Goal: Task Accomplishment & Management: Manage account settings

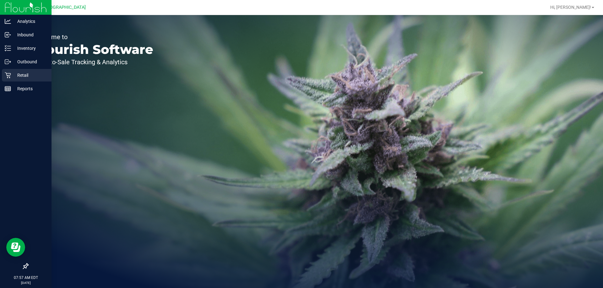
click at [2, 76] on div "Retail" at bounding box center [27, 75] width 50 height 13
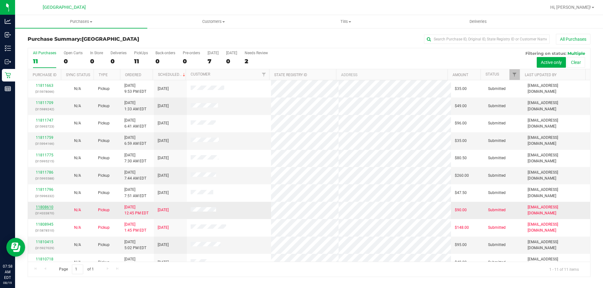
click at [44, 209] on link "11808610" at bounding box center [45, 207] width 18 height 4
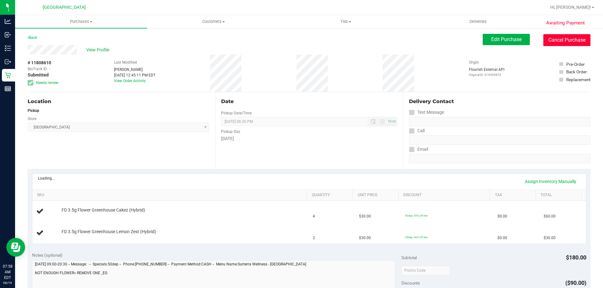
click at [573, 41] on button "Cancel Purchase" at bounding box center [566, 40] width 47 height 12
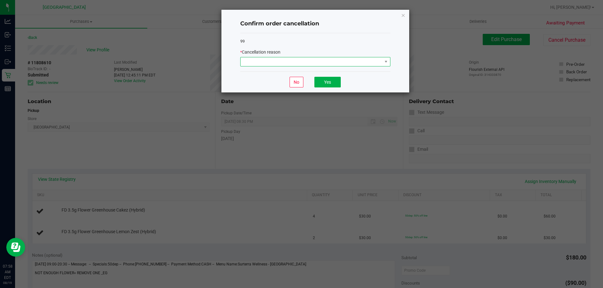
click at [276, 62] on span at bounding box center [311, 61] width 142 height 9
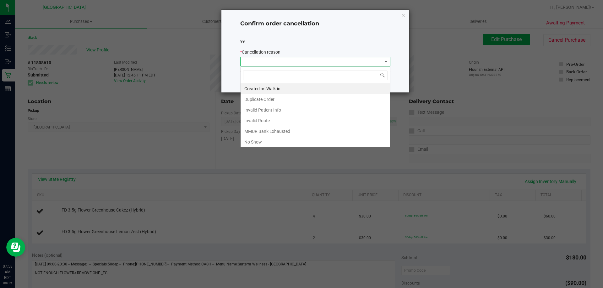
scroll to position [9, 150]
click at [261, 130] on li "MMUR Bank Exhausted" at bounding box center [314, 131] width 149 height 11
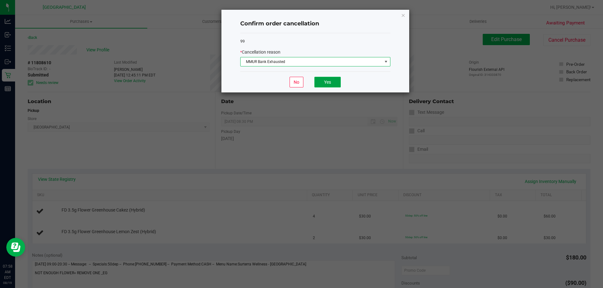
click at [325, 85] on button "Yes" at bounding box center [327, 82] width 26 height 11
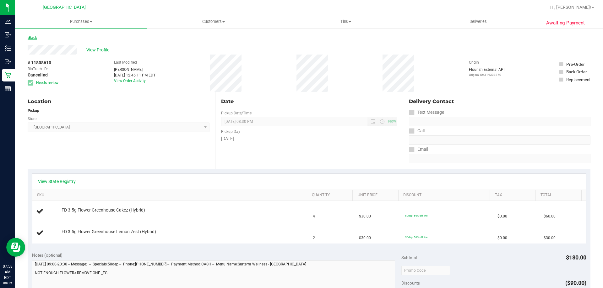
click at [35, 38] on link "Back" at bounding box center [32, 37] width 9 height 4
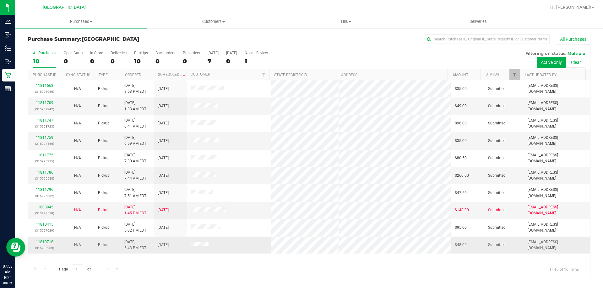
click at [45, 241] on link "11810718" at bounding box center [45, 242] width 18 height 4
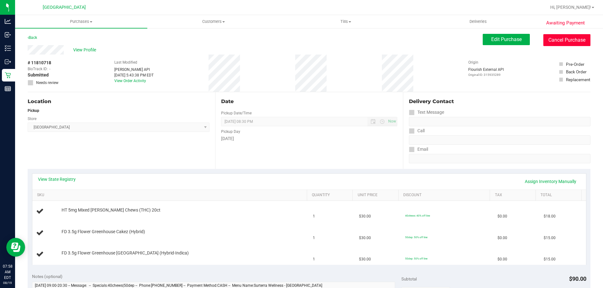
click at [560, 39] on button "Cancel Purchase" at bounding box center [566, 40] width 47 height 12
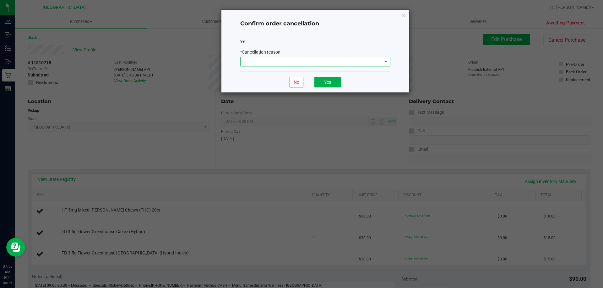
click at [323, 63] on span at bounding box center [311, 61] width 142 height 9
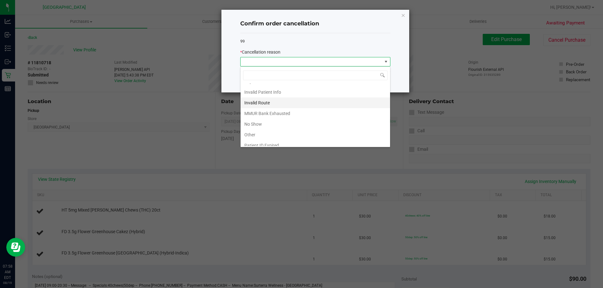
scroll to position [33, 0]
click at [269, 110] on li "No Show" at bounding box center [314, 109] width 149 height 11
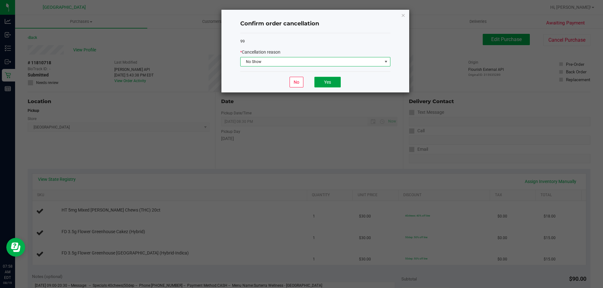
click at [331, 82] on button "Yes" at bounding box center [327, 82] width 26 height 11
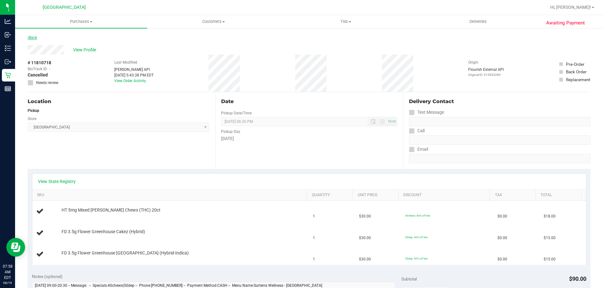
click at [30, 35] on link "Back" at bounding box center [32, 37] width 9 height 4
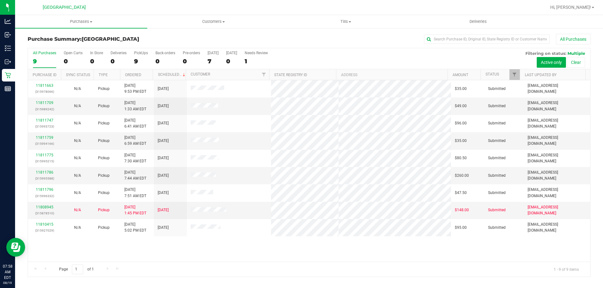
drag, startPoint x: 287, startPoint y: 241, endPoint x: 250, endPoint y: 239, distance: 37.4
click at [255, 239] on div "11811663 (315978066) N/A Pickup 8/18/2025 9:53 PM EDT 8/19/2025 $35.00 Submitte…" at bounding box center [309, 171] width 562 height 182
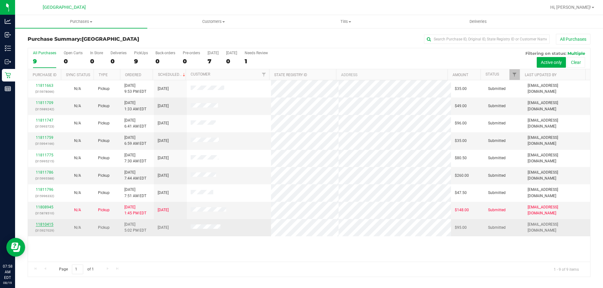
click at [44, 224] on link "11810415" at bounding box center [45, 225] width 18 height 4
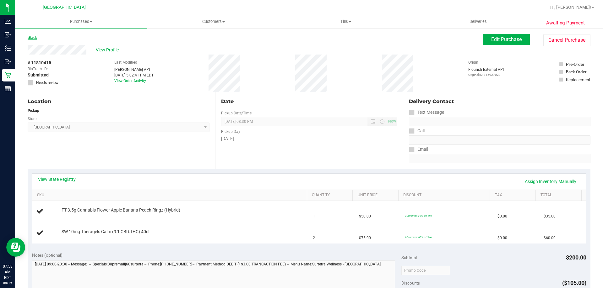
click at [31, 36] on link "Back" at bounding box center [32, 37] width 9 height 4
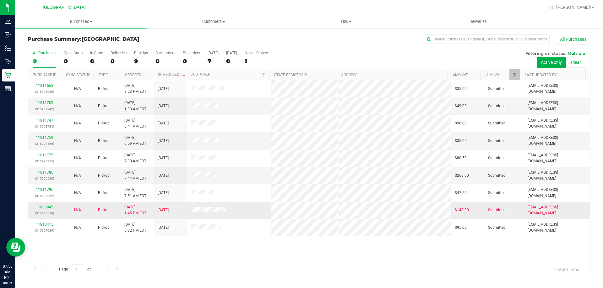
click at [40, 208] on link "11808945" at bounding box center [45, 207] width 18 height 4
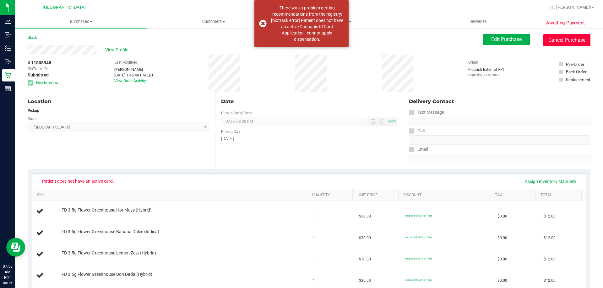
click at [560, 38] on button "Cancel Purchase" at bounding box center [566, 40] width 47 height 12
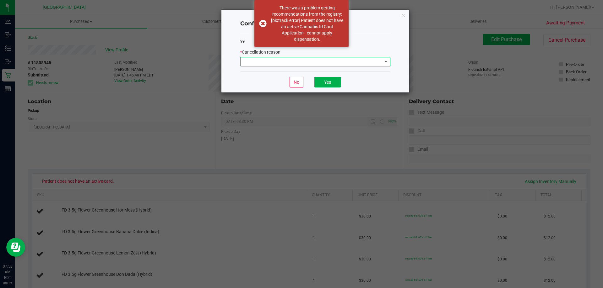
click at [303, 60] on span at bounding box center [311, 61] width 142 height 9
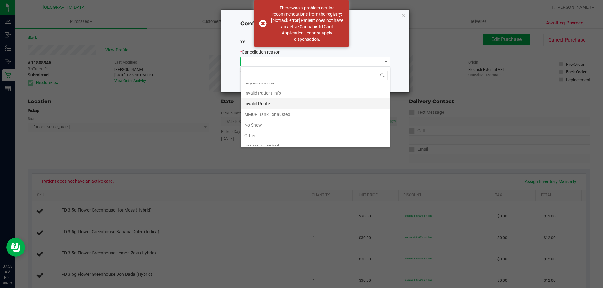
scroll to position [33, 0]
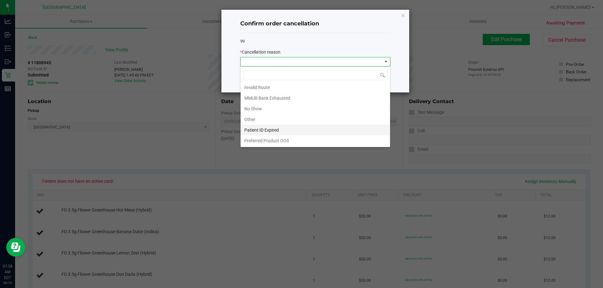
click at [266, 127] on li "Patient ID Expired" at bounding box center [314, 130] width 149 height 11
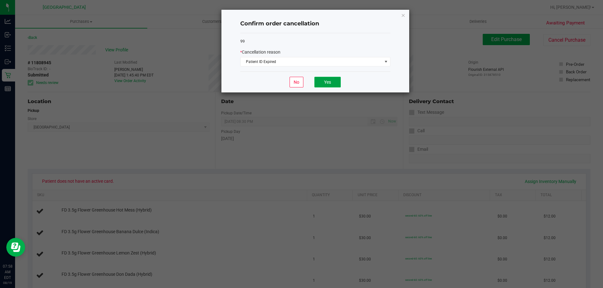
click at [324, 83] on button "Yes" at bounding box center [327, 82] width 26 height 11
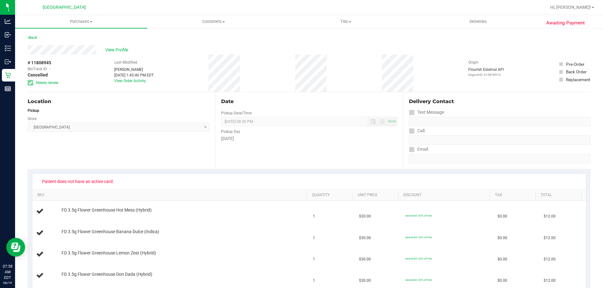
click at [32, 38] on link "Back" at bounding box center [32, 37] width 9 height 4
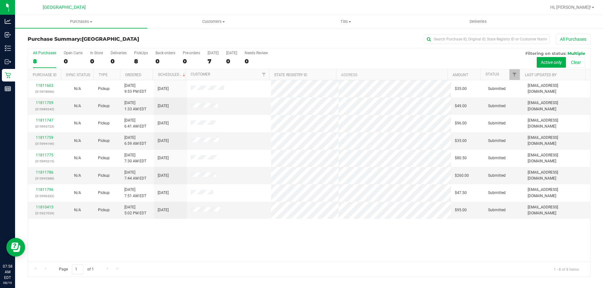
click at [293, 239] on div "11811663 (315978066) N/A Pickup 8/18/2025 9:53 PM EDT 8/19/2025 $35.00 Submitte…" at bounding box center [309, 171] width 562 height 182
drag, startPoint x: 289, startPoint y: 240, endPoint x: 289, endPoint y: 237, distance: 3.5
click at [289, 239] on div "11811663 (315978066) N/A Pickup 8/18/2025 9:53 PM EDT 8/19/2025 $35.00 Submitte…" at bounding box center [309, 171] width 562 height 182
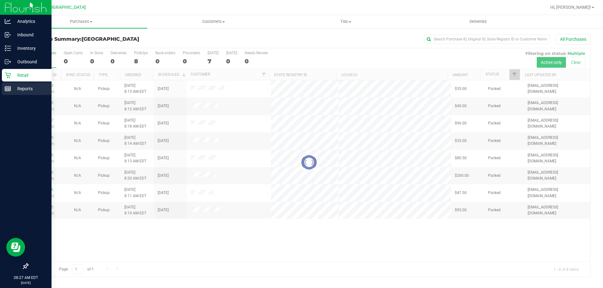
click at [12, 93] on div "Reports" at bounding box center [27, 89] width 50 height 13
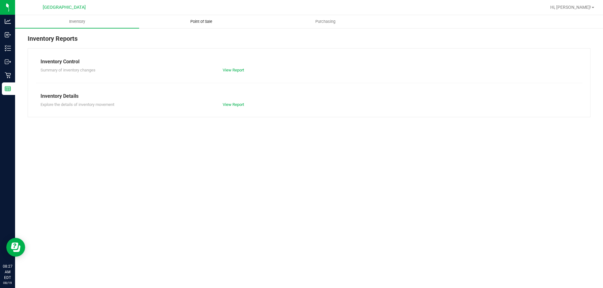
click at [204, 20] on span "Point of Sale" at bounding box center [201, 22] width 39 height 6
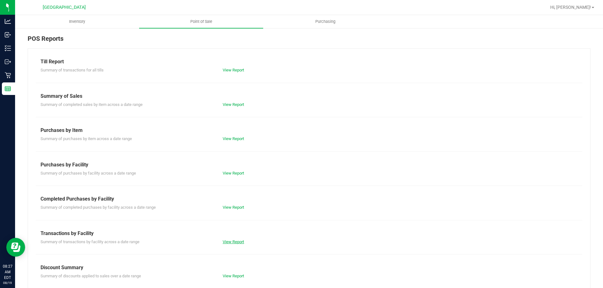
click at [240, 244] on link "View Report" at bounding box center [233, 242] width 21 height 5
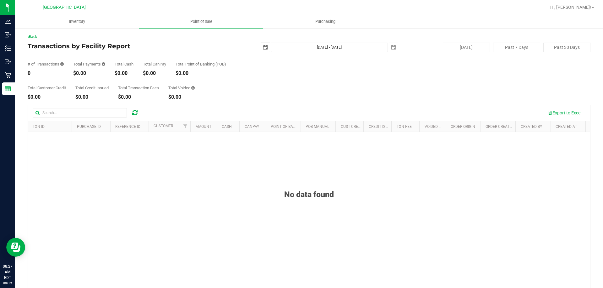
click at [266, 49] on span "select" at bounding box center [265, 47] width 9 height 9
click at [275, 109] on link "18" at bounding box center [272, 111] width 9 height 10
type input "2025-08-18"
click at [389, 48] on span "select" at bounding box center [393, 47] width 9 height 9
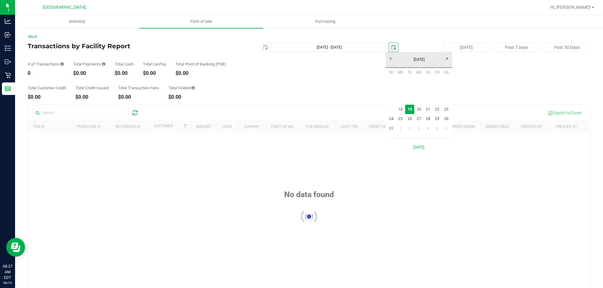
scroll to position [0, 16]
click at [402, 106] on link "18" at bounding box center [400, 110] width 9 height 10
type input "Aug 18, 2025 - Aug 18, 2025"
type input "2025-08-18"
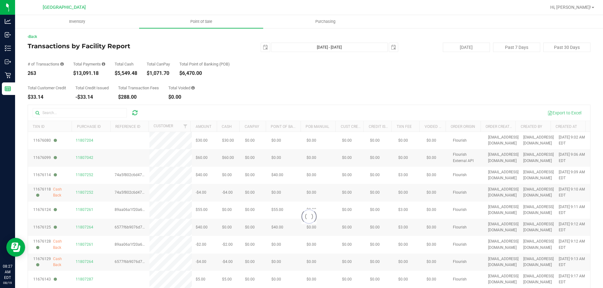
drag, startPoint x: 76, startPoint y: 73, endPoint x: 98, endPoint y: 74, distance: 22.0
click at [98, 74] on div "$13,091.18" at bounding box center [89, 73] width 32 height 5
copy div "13,091.18"
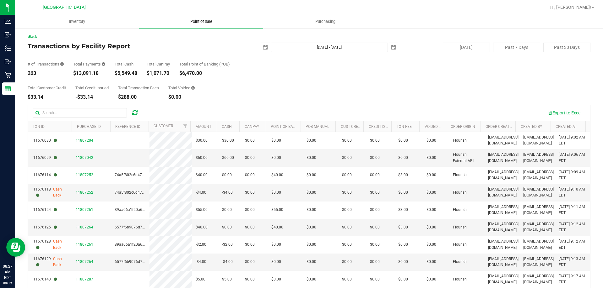
click at [205, 17] on uib-tab-heading "Point of Sale" at bounding box center [201, 21] width 124 height 13
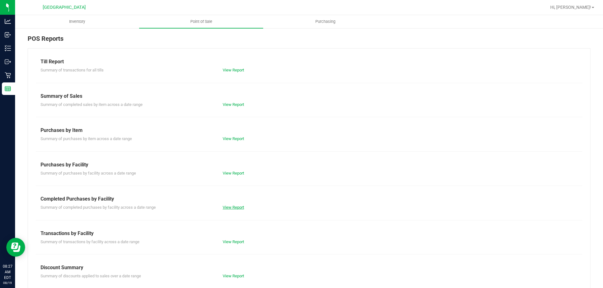
click at [229, 206] on link "View Report" at bounding box center [233, 207] width 21 height 5
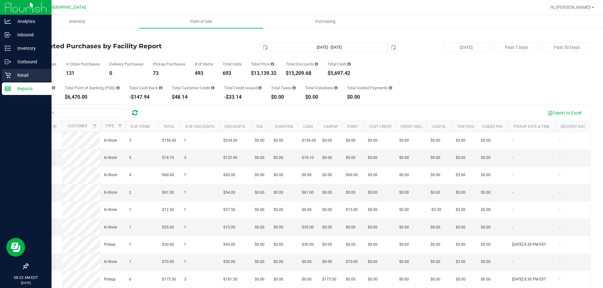
click at [8, 75] on icon at bounding box center [8, 76] width 6 height 6
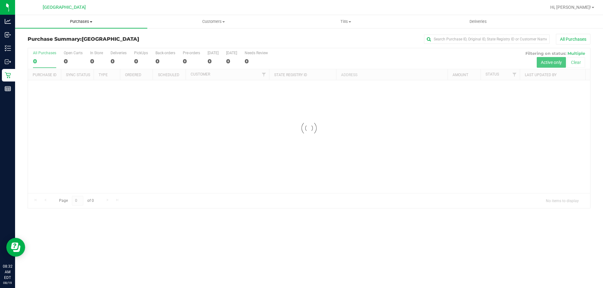
click at [81, 24] on uib-tab-heading "Purchases Summary of purchases Fulfillment All purchases" at bounding box center [81, 21] width 132 height 13
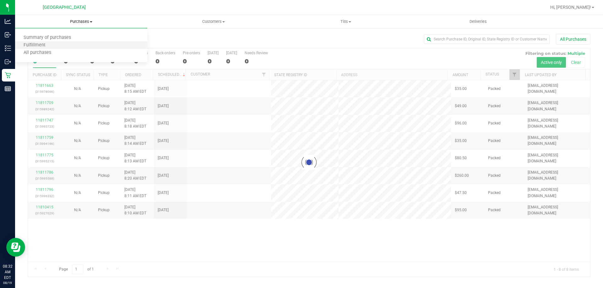
click at [71, 43] on li "Fulfillment" at bounding box center [81, 46] width 132 height 8
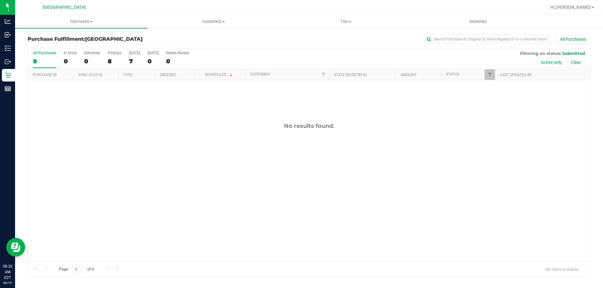
click at [333, 152] on div "No results found." at bounding box center [309, 192] width 562 height 224
click at [243, 216] on div "No results found." at bounding box center [309, 192] width 562 height 224
click at [128, 150] on div "11811843 (315999183) N/A Pickup 8/19/2025 8:33 AM EDT 8/19/2025 $30.00 Submitte…" at bounding box center [309, 171] width 562 height 182
click at [289, 151] on div "11811843 (315999183) N/A Pickup 8/19/2025 8:33 AM EDT 8/19/2025 $30.00 Submitte…" at bounding box center [309, 171] width 562 height 182
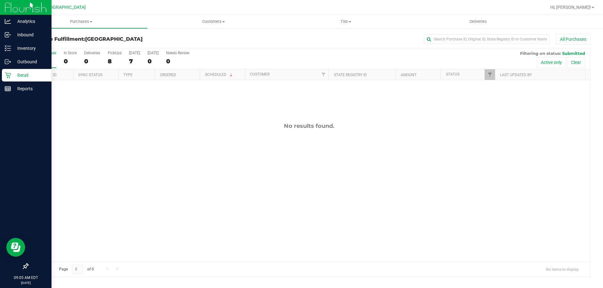
click at [7, 77] on icon at bounding box center [8, 75] width 6 height 6
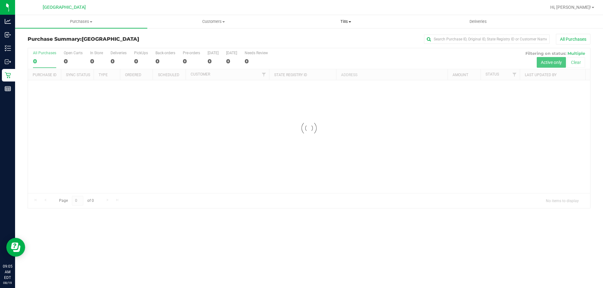
click at [342, 24] on uib-tab-heading "Tills Manage tills Reconcile e-payments" at bounding box center [346, 21] width 132 height 13
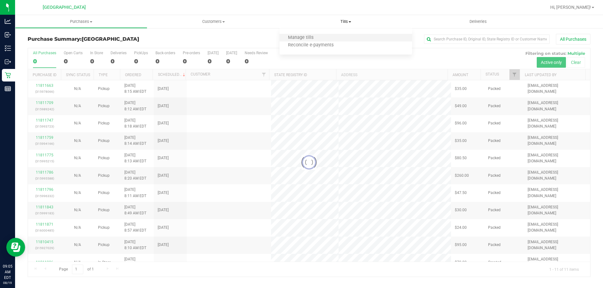
click at [339, 34] on li "Manage tills" at bounding box center [345, 38] width 132 height 8
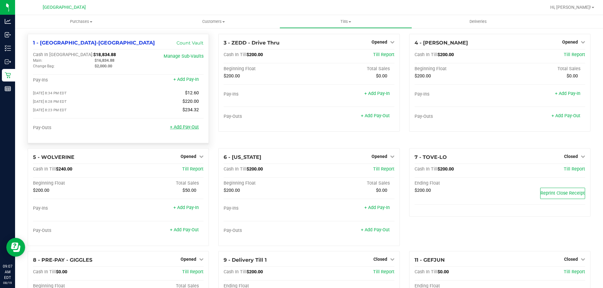
click at [174, 127] on link "+ Add Pay-Out" at bounding box center [184, 127] width 29 height 5
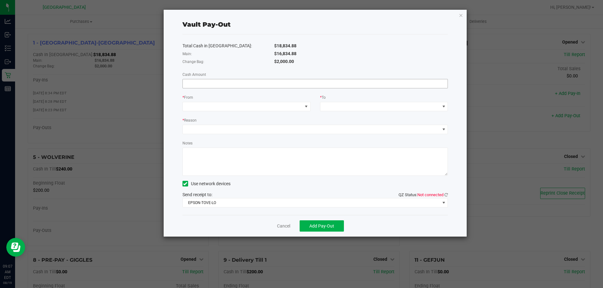
click at [226, 87] on input at bounding box center [315, 83] width 265 height 9
type input "$16.00"
click at [288, 225] on link "Cancel" at bounding box center [283, 226] width 13 height 7
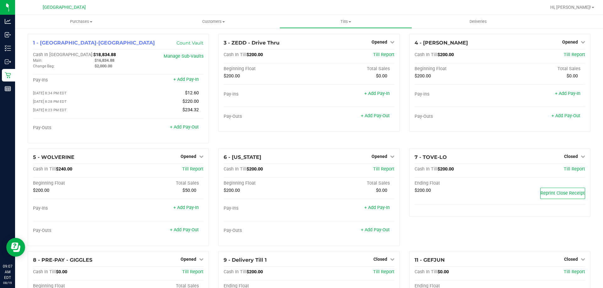
click at [222, 141] on div "3 - ZEDD - Drive Thru Opened Close Till Cash In Till $200.00 Till Report Beginn…" at bounding box center [308, 91] width 191 height 115
click at [186, 129] on link "+ Add Pay-Out" at bounding box center [184, 127] width 29 height 5
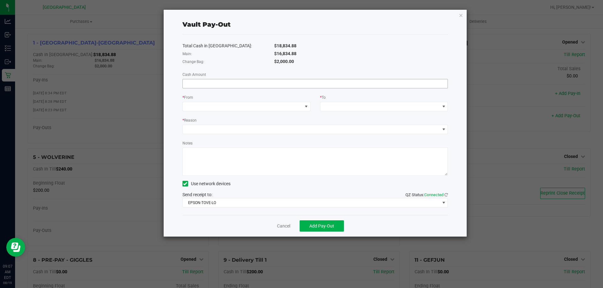
click at [213, 80] on input at bounding box center [315, 83] width 265 height 9
type input "$560.00"
click at [218, 106] on span at bounding box center [243, 106] width 120 height 9
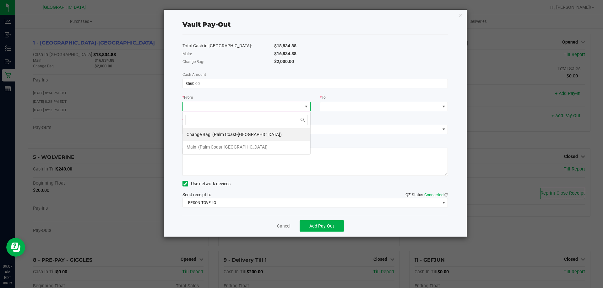
scroll to position [9, 128]
click at [213, 136] on span "(Palm Coast-Vault)" at bounding box center [246, 134] width 69 height 5
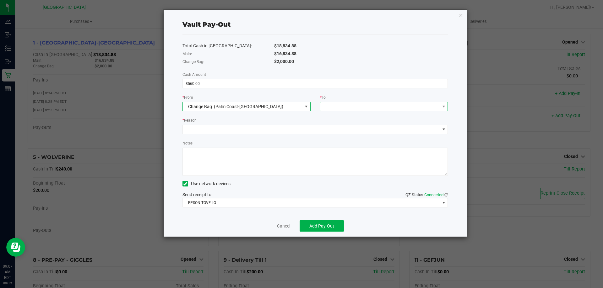
click at [365, 107] on span at bounding box center [380, 106] width 120 height 9
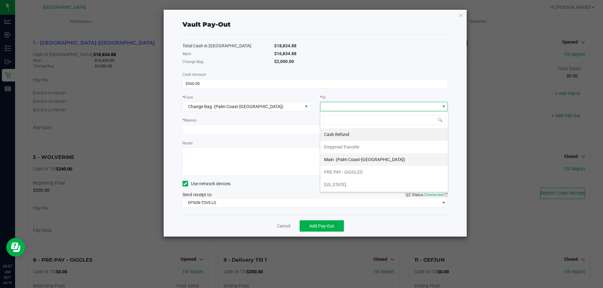
click at [338, 160] on span "(Palm Coast-Vault)" at bounding box center [370, 159] width 69 height 5
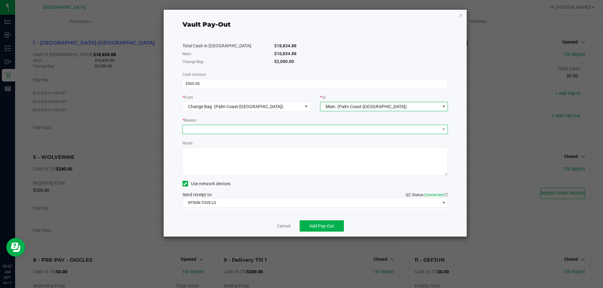
click at [247, 128] on span at bounding box center [311, 129] width 257 height 9
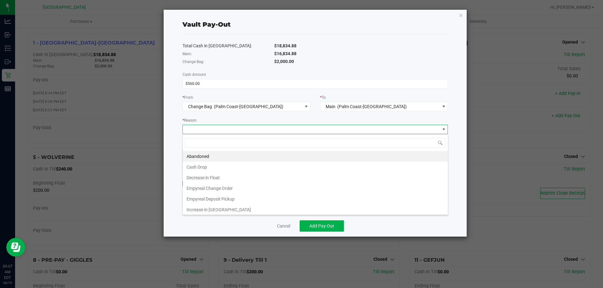
scroll to position [9, 265]
click at [206, 186] on li "Empyreal Change Order" at bounding box center [315, 188] width 265 height 11
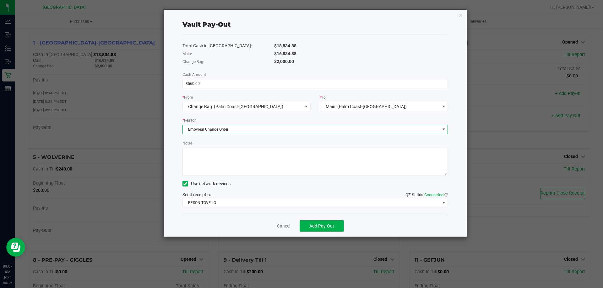
click at [218, 165] on textarea "Notes" at bounding box center [315, 162] width 266 height 28
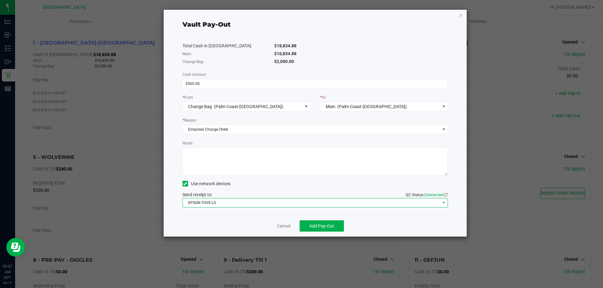
click at [212, 199] on span "EPSON-TOVE-LO" at bounding box center [315, 202] width 266 height 9
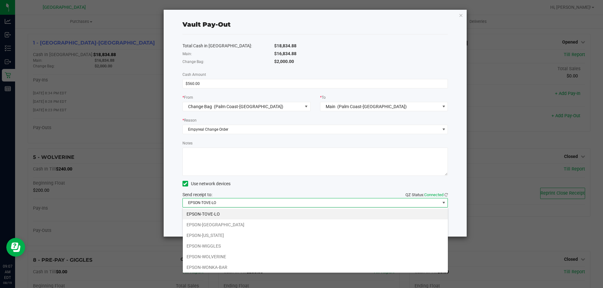
drag, startPoint x: 212, startPoint y: 224, endPoint x: 216, endPoint y: 164, distance: 60.4
click at [212, 223] on li "EPSON-VANUATU" at bounding box center [315, 225] width 265 height 11
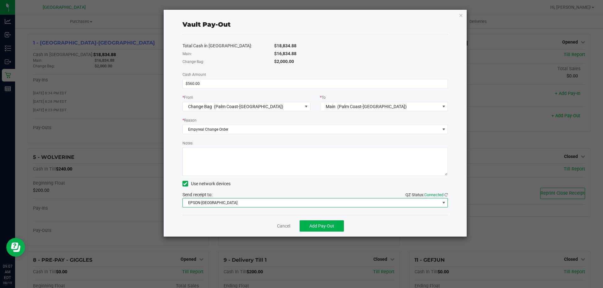
click at [217, 157] on textarea "Notes" at bounding box center [315, 162] width 266 height 28
type textarea "LA"
click at [308, 222] on button "Add Pay-Out" at bounding box center [321, 226] width 44 height 11
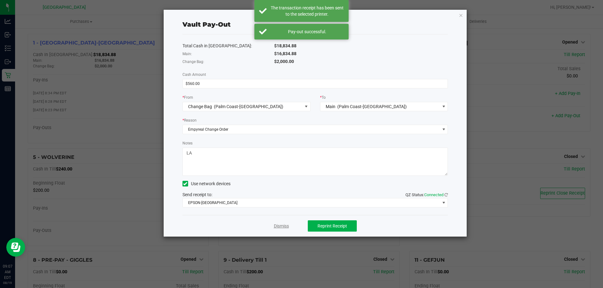
click at [283, 227] on link "Dismiss" at bounding box center [281, 226] width 15 height 7
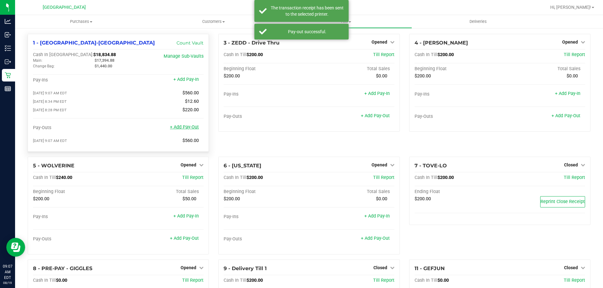
click at [191, 129] on link "+ Add Pay-Out" at bounding box center [184, 127] width 29 height 5
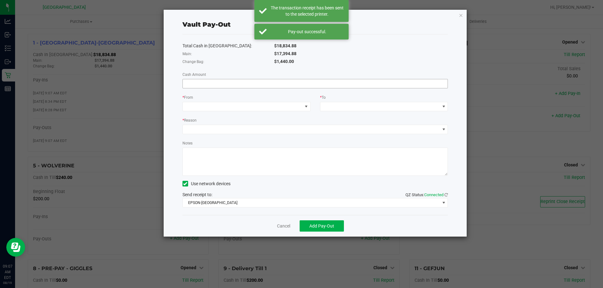
click at [219, 84] on input at bounding box center [315, 83] width 265 height 9
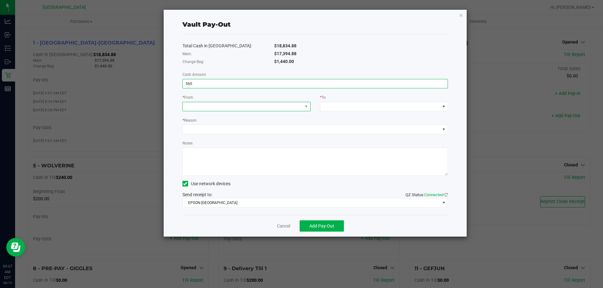
type input "$560.00"
click at [225, 110] on span at bounding box center [243, 106] width 120 height 9
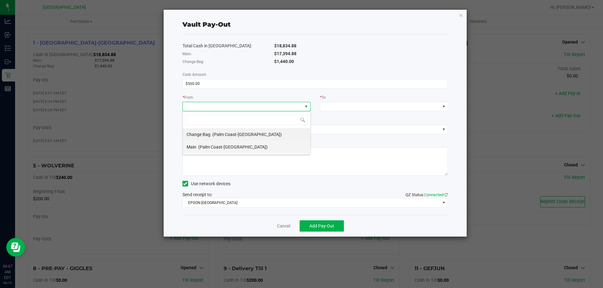
scroll to position [9, 128]
click at [212, 144] on div "Main (Palm Coast-Vault)" at bounding box center [226, 147] width 81 height 11
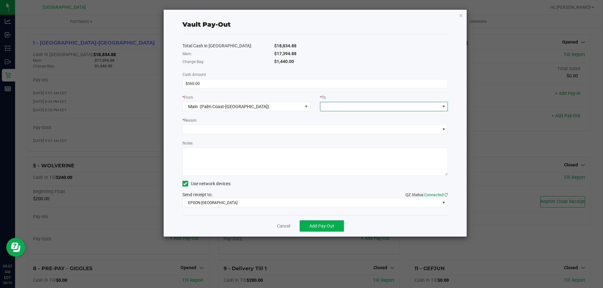
click at [356, 105] on span at bounding box center [380, 106] width 120 height 9
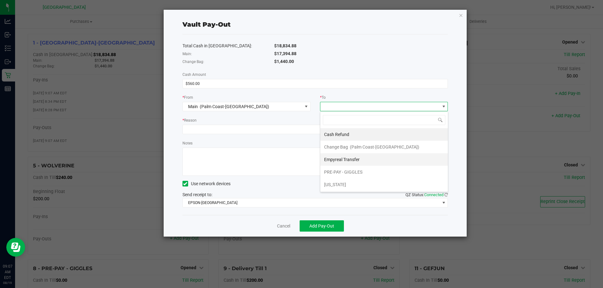
click at [338, 157] on span "Empyreal Transfer" at bounding box center [341, 159] width 35 height 5
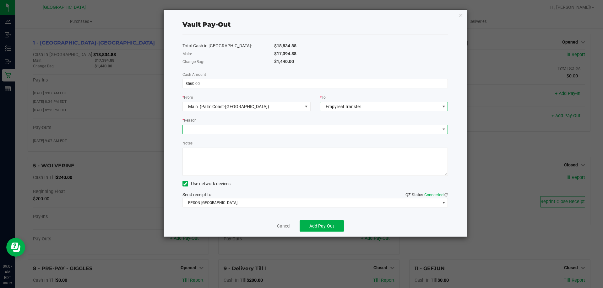
click at [241, 129] on span at bounding box center [311, 129] width 257 height 9
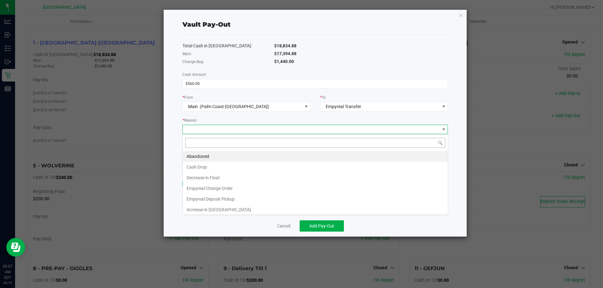
scroll to position [9, 265]
click at [205, 188] on li "Empyreal Change Order" at bounding box center [315, 188] width 265 height 11
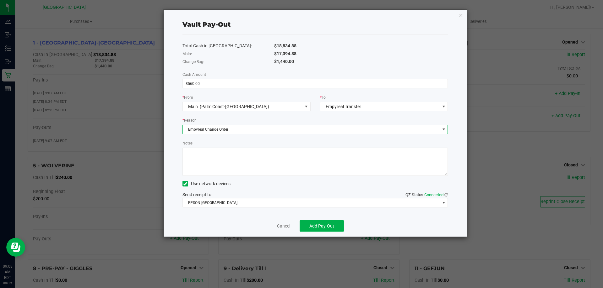
click at [218, 161] on textarea "Notes" at bounding box center [315, 162] width 266 height 28
type textarea "LA"
click at [322, 226] on span "Add Pay-Out" at bounding box center [321, 226] width 25 height 5
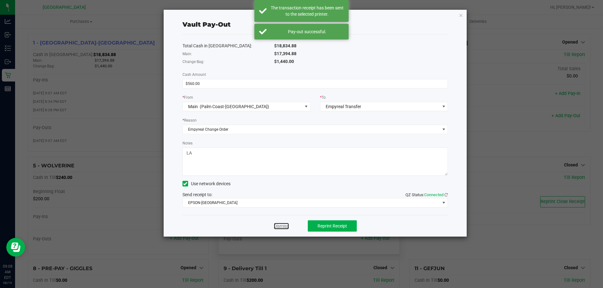
drag, startPoint x: 286, startPoint y: 225, endPoint x: 273, endPoint y: 223, distance: 12.4
click at [285, 225] on link "Dismiss" at bounding box center [281, 226] width 15 height 7
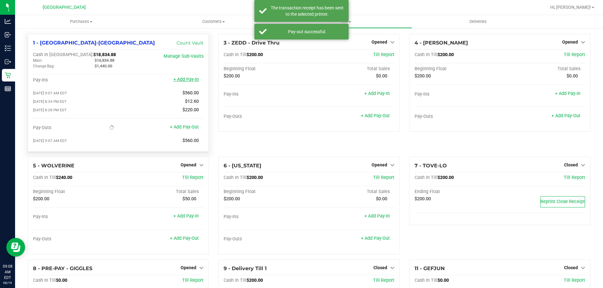
click at [189, 80] on link "+ Add Pay-In" at bounding box center [185, 79] width 25 height 5
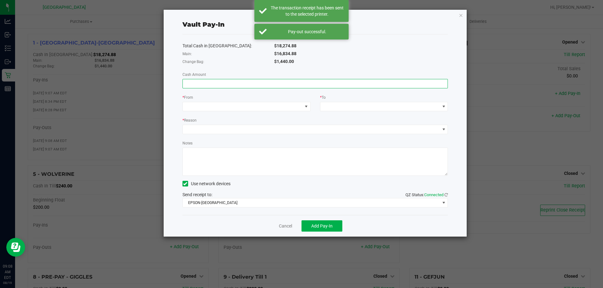
click at [238, 82] on input at bounding box center [315, 83] width 265 height 9
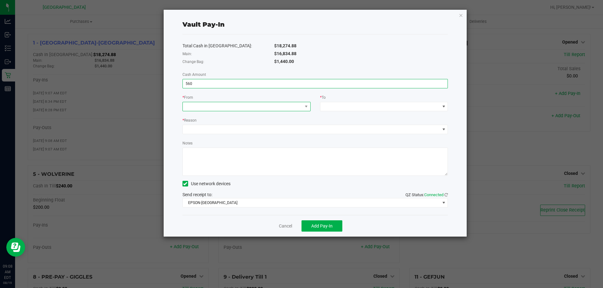
type input "$560.00"
click at [236, 108] on span at bounding box center [243, 106] width 120 height 9
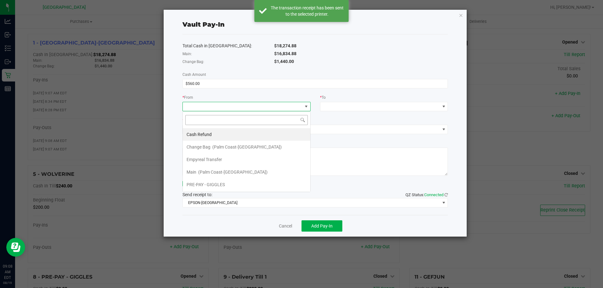
scroll to position [9, 128]
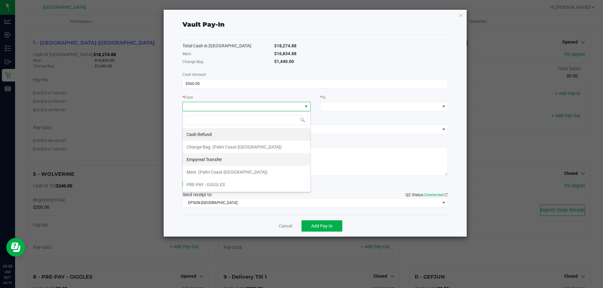
click at [203, 163] on div "Empyreal Transfer" at bounding box center [204, 159] width 36 height 11
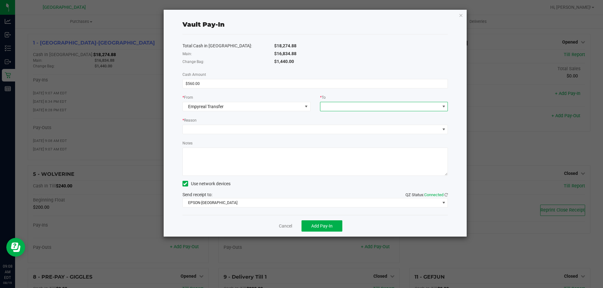
click at [347, 106] on span at bounding box center [380, 106] width 120 height 9
click at [337, 137] on span "Change Bag" at bounding box center [336, 134] width 24 height 5
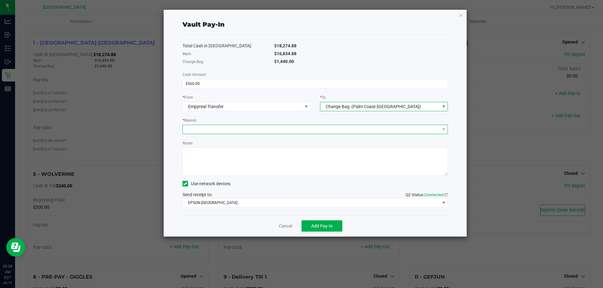
click at [284, 126] on span at bounding box center [311, 129] width 257 height 9
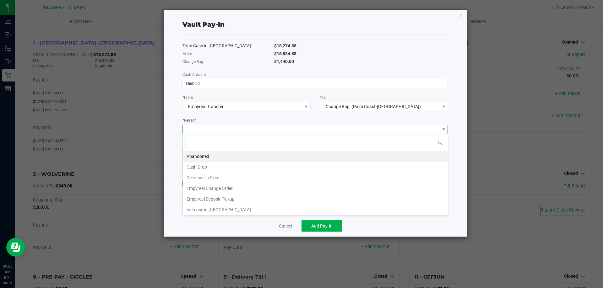
scroll to position [9, 265]
click at [218, 190] on li "Empyreal Change Order" at bounding box center [315, 188] width 265 height 11
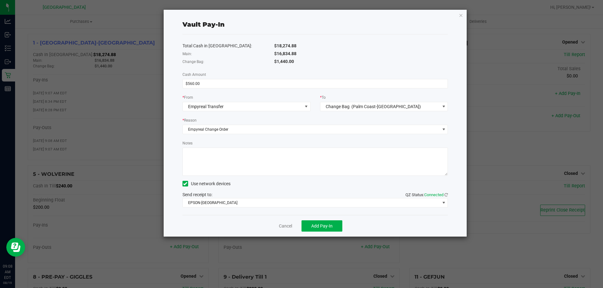
click at [218, 165] on textarea "Notes" at bounding box center [315, 162] width 266 height 28
type textarea "LA"
click at [313, 223] on button "Add Pay-In" at bounding box center [321, 226] width 41 height 11
click at [284, 227] on link "Dismiss" at bounding box center [281, 226] width 15 height 7
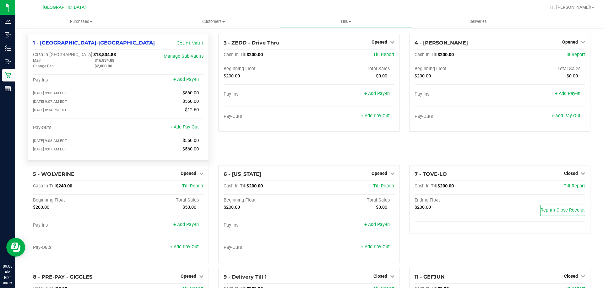
click at [175, 129] on link "+ Add Pay-Out" at bounding box center [184, 127] width 29 height 5
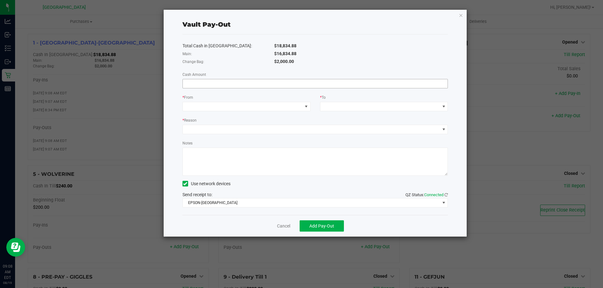
click at [202, 81] on input at bounding box center [315, 83] width 265 height 9
type input "$16,834.88"
click at [210, 95] on div "* From" at bounding box center [246, 98] width 128 height 8
click at [214, 109] on span at bounding box center [243, 106] width 120 height 9
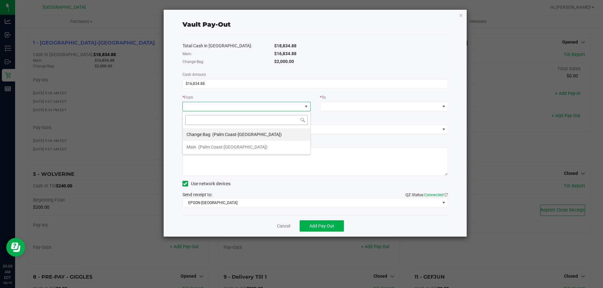
scroll to position [9, 128]
click at [212, 146] on span "(Palm Coast-Vault)" at bounding box center [232, 147] width 69 height 5
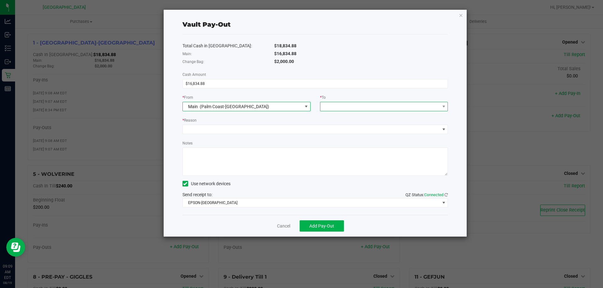
click at [327, 105] on span at bounding box center [380, 106] width 120 height 9
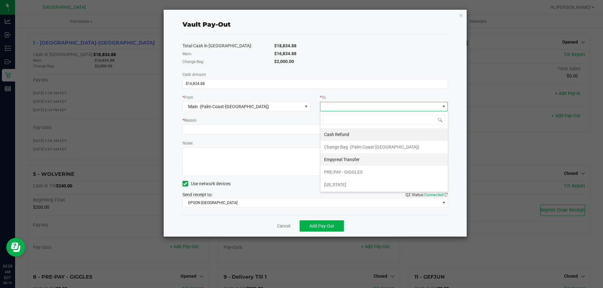
click at [332, 164] on div "Empyreal Transfer" at bounding box center [342, 159] width 36 height 11
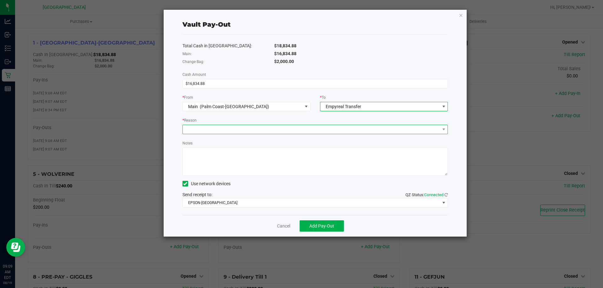
click at [242, 126] on span at bounding box center [311, 129] width 257 height 9
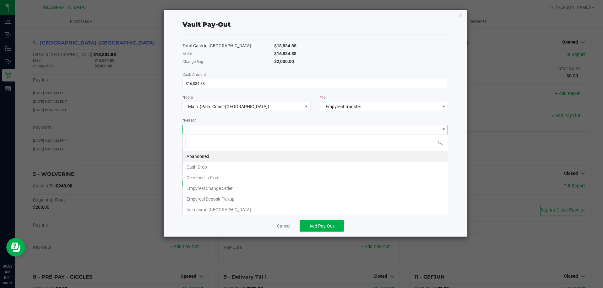
scroll to position [9, 265]
click at [215, 199] on li "Empyreal Deposit Pickup" at bounding box center [315, 199] width 265 height 11
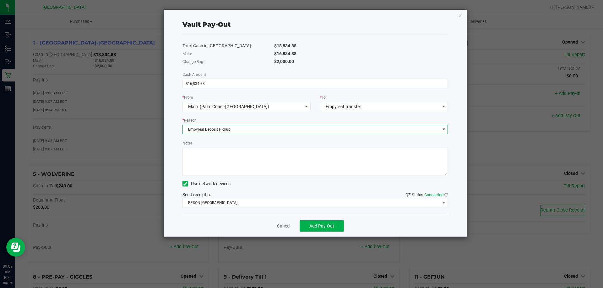
click at [222, 159] on textarea "Notes" at bounding box center [315, 162] width 266 height 28
type textarea "LA"
click at [327, 231] on button "Add Pay-Out" at bounding box center [321, 226] width 44 height 11
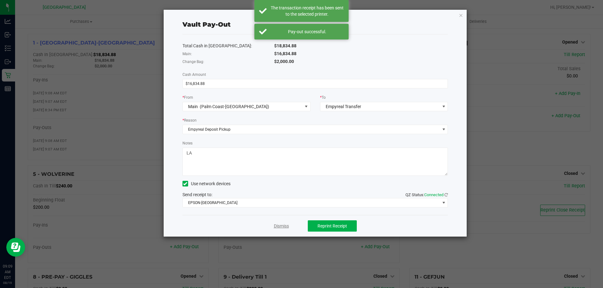
click at [282, 228] on link "Dismiss" at bounding box center [281, 226] width 15 height 7
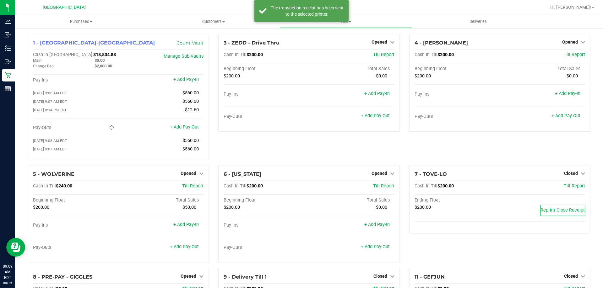
click at [269, 159] on div "3 - ZEDD - Drive Thru Opened Close Till Cash In Till $200.00 Till Report Beginn…" at bounding box center [308, 100] width 191 height 132
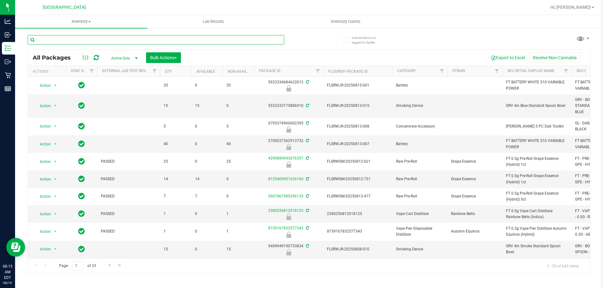
click at [108, 40] on input "text" at bounding box center [156, 39] width 256 height 9
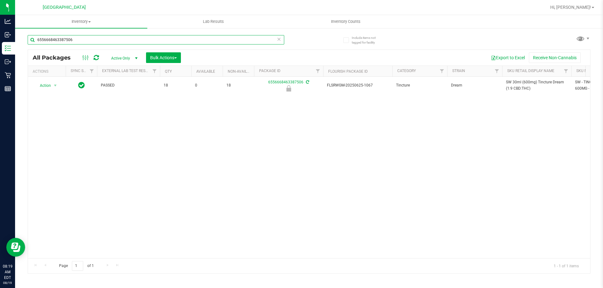
type input "6556668463387506"
click at [124, 118] on div "Action Action Edit attributes Global inventory Locate package Package audit log…" at bounding box center [309, 168] width 562 height 182
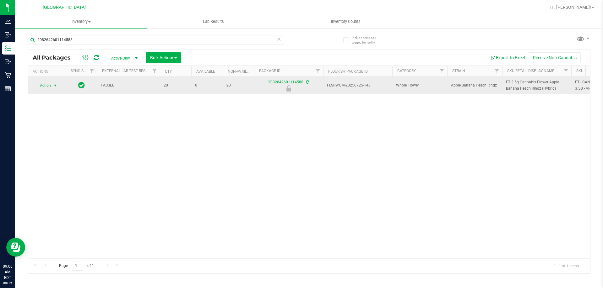
type input "2082642601114588"
click at [53, 88] on span "select" at bounding box center [55, 85] width 5 height 5
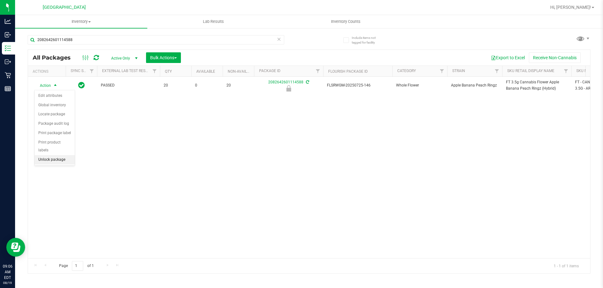
click at [52, 155] on li "Unlock package" at bounding box center [55, 159] width 40 height 9
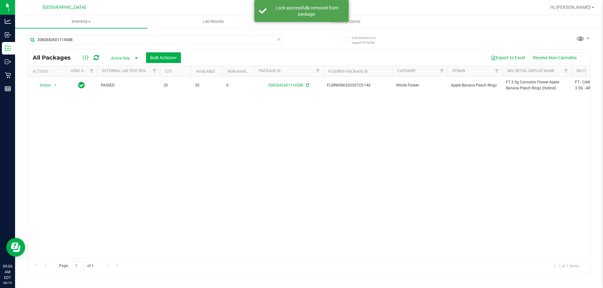
click at [514, 81] on span "FT 3.5g Cannabis Flower Apple Banana Peach Ringz (Hybrid)" at bounding box center [537, 85] width 62 height 12
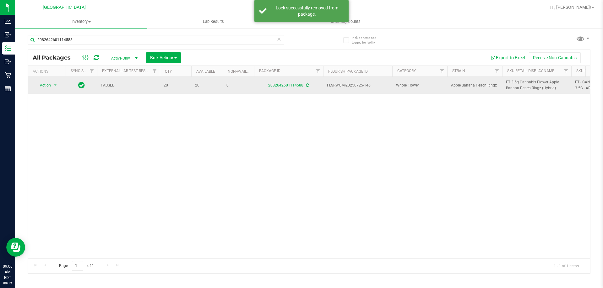
click at [514, 81] on span "FT 3.5g Cannabis Flower Apple Banana Peach Ringz (Hybrid)" at bounding box center [537, 85] width 62 height 12
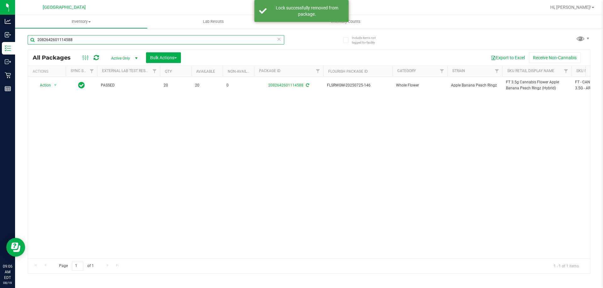
click at [203, 41] on input "2082642601114588" at bounding box center [156, 39] width 256 height 9
paste input "FT 3.5g Cannabis Flower Apple Banana Peach Ringz (Hybrid)"
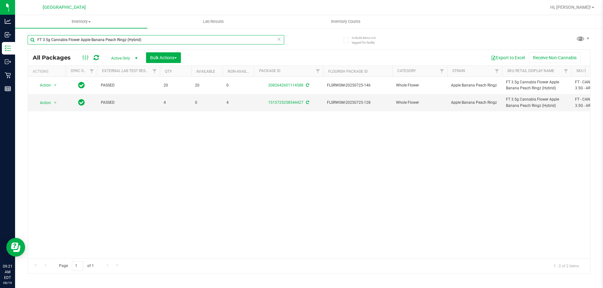
click at [118, 38] on input "FT 3.5g Cannabis Flower Apple Banana Peach Ringz (Hybrid)" at bounding box center [156, 39] width 256 height 9
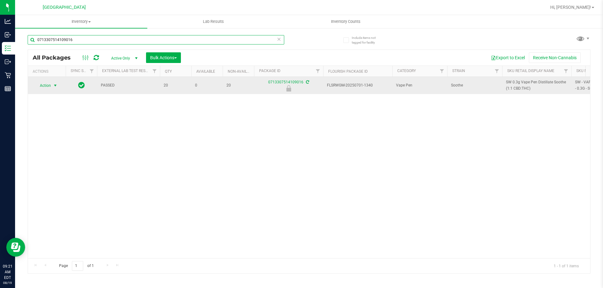
type input "0713307514109016"
click at [51, 85] on span "Action" at bounding box center [42, 85] width 17 height 9
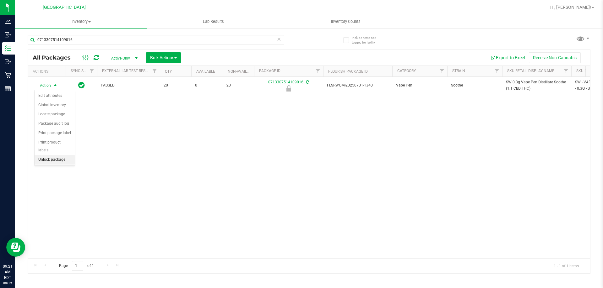
click at [49, 155] on li "Unlock package" at bounding box center [55, 159] width 40 height 9
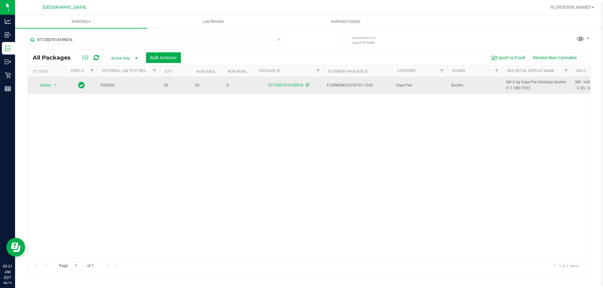
click at [528, 87] on span "SW 0.3g Vape Pen Distillate Soothe (1:1 CBD:THC)" at bounding box center [537, 85] width 62 height 12
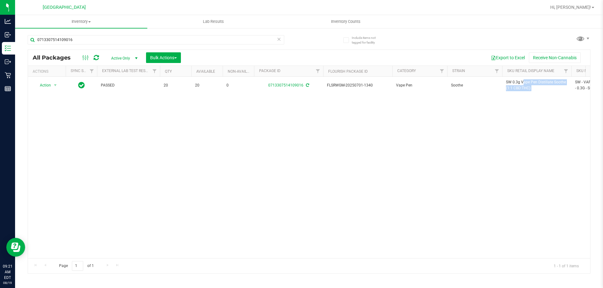
copy tr "SW 0.3g Vape Pen Distillate Soothe (1:1 CBD:THC)"
click at [254, 41] on input "0713307514109016" at bounding box center [156, 39] width 256 height 9
paste input "SW 0.3g Vape Pen Distillate Soothe (1:1 CBD:THC)"
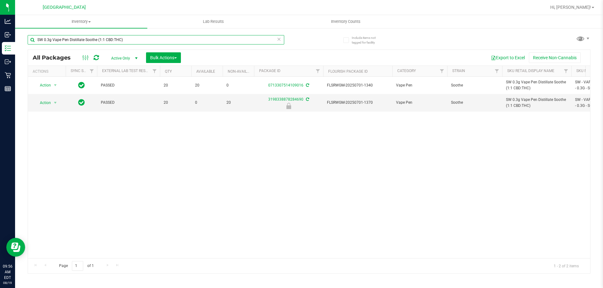
click at [112, 39] on input "SW 0.3g Vape Pen Distillate Soothe (1:1 CBD:THC)" at bounding box center [156, 39] width 256 height 9
click at [113, 39] on input "SW 0.3g Vape Pen Distillate Soothe (1:1 CBD:THC)" at bounding box center [156, 39] width 256 height 9
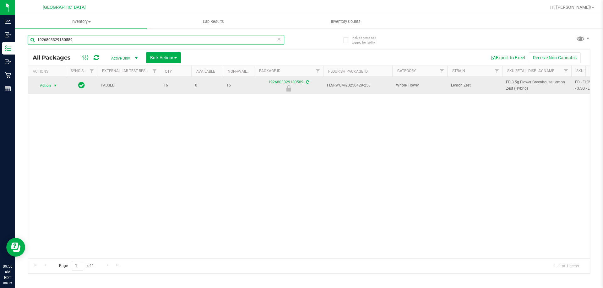
type input "1926803329180589"
click at [53, 87] on span "select" at bounding box center [55, 85] width 5 height 5
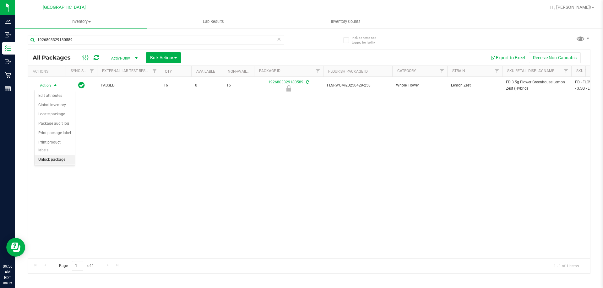
click at [59, 155] on li "Unlock package" at bounding box center [55, 159] width 40 height 9
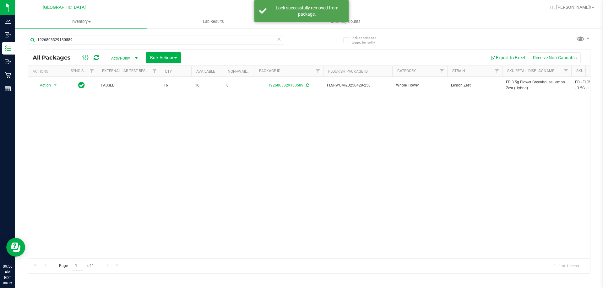
click at [516, 89] on span "FD 3.5g Flower Greenhouse Lemon Zest (Hybrid)" at bounding box center [537, 85] width 62 height 12
click at [225, 42] on input "1926803329180589" at bounding box center [156, 39] width 256 height 9
paste input "FD 3.5g Flower Greenhouse Lemon Zest (Hybrid)"
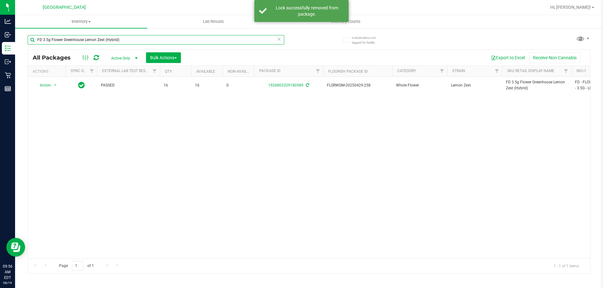
type input "FD 3.5g Flower Greenhouse Lemon Zest (Hybrid)"
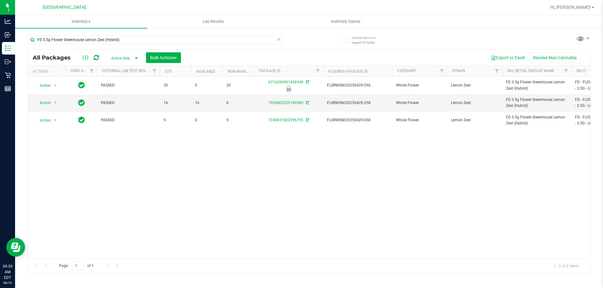
click at [221, 164] on div "Action Action Edit attributes Global inventory Locate package Package audit log…" at bounding box center [309, 168] width 562 height 182
click at [223, 161] on div "Action Action Edit attributes Global inventory Locate package Package audit log…" at bounding box center [309, 168] width 562 height 182
